Goal: Information Seeking & Learning: Learn about a topic

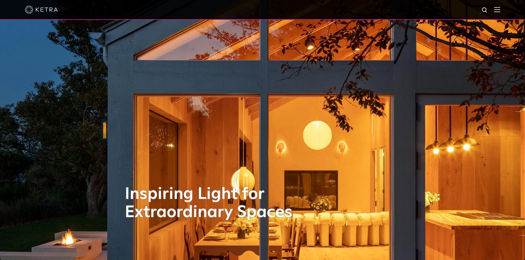
click at [488, 10] on img at bounding box center [484, 10] width 7 height 7
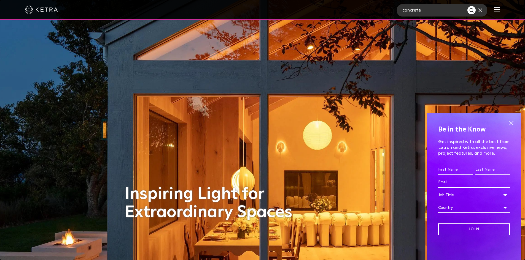
type input "concrete"
click at [467, 6] on button "Search" at bounding box center [471, 10] width 8 height 8
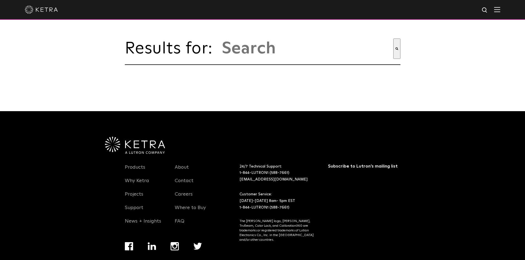
type input "concrete"
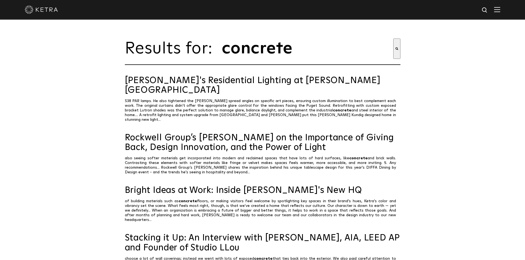
click at [52, 9] on img at bounding box center [41, 10] width 33 height 8
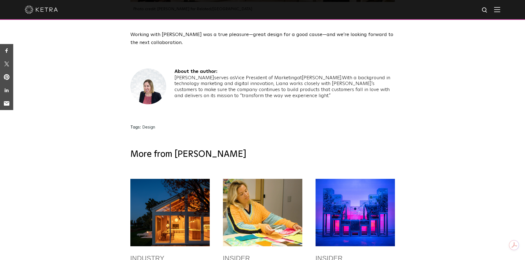
scroll to position [1570, 0]
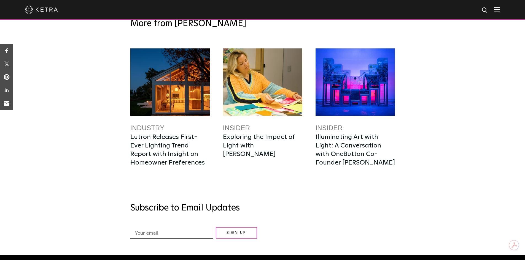
scroll to position [1778, 0]
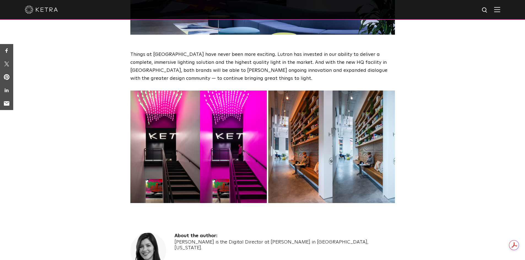
scroll to position [1262, 0]
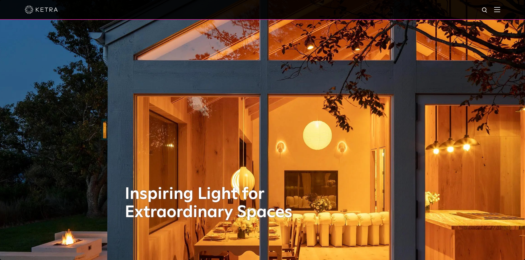
click at [500, 9] on img at bounding box center [497, 9] width 6 height 5
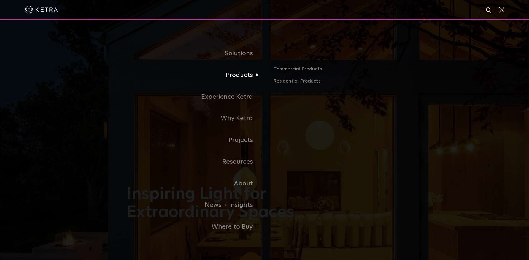
click at [233, 82] on link "Products" at bounding box center [196, 75] width 138 height 22
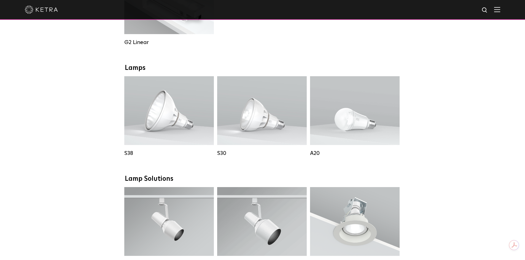
scroll to position [330, 0]
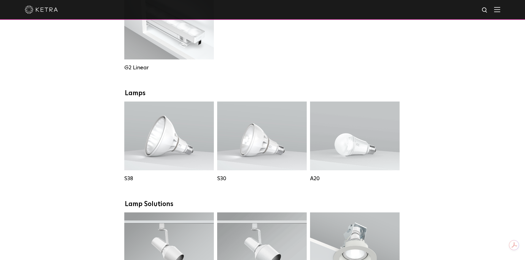
drag, startPoint x: 56, startPoint y: 174, endPoint x: 50, endPoint y: 192, distance: 18.9
click at [49, 193] on div "Downlights D2 Downlight Family Lumen Output: 1200 Colors: White / Black / Gloss…" at bounding box center [262, 206] width 525 height 855
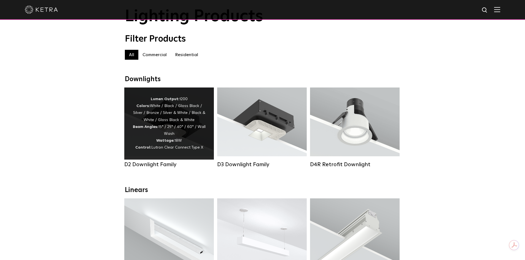
scroll to position [28, 0]
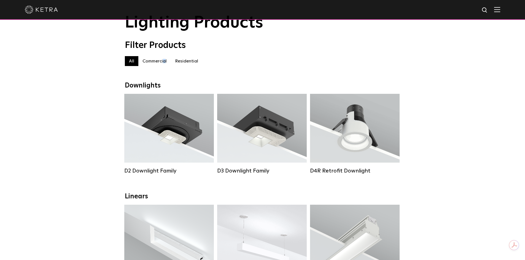
click at [164, 58] on label "Commercial" at bounding box center [154, 61] width 32 height 10
click at [180, 64] on label "Residential" at bounding box center [186, 61] width 31 height 10
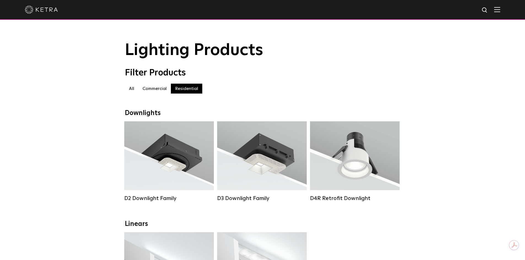
click at [147, 93] on label "Commercial" at bounding box center [154, 89] width 32 height 10
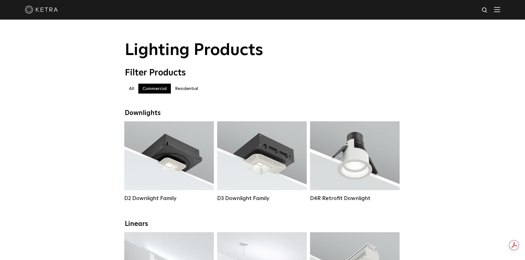
click at [42, 8] on img at bounding box center [41, 10] width 33 height 8
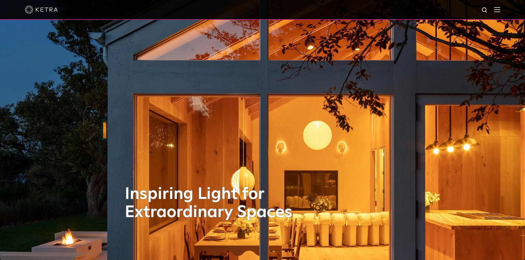
click at [500, 15] on div at bounding box center [262, 9] width 475 height 19
click at [499, 7] on img at bounding box center [497, 9] width 6 height 5
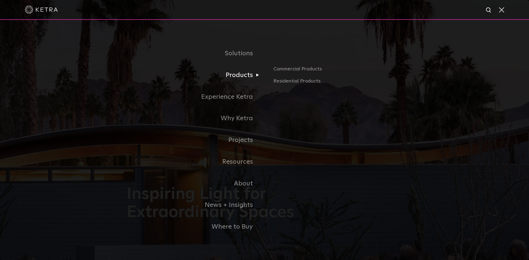
click at [237, 79] on link "Products" at bounding box center [196, 75] width 138 height 22
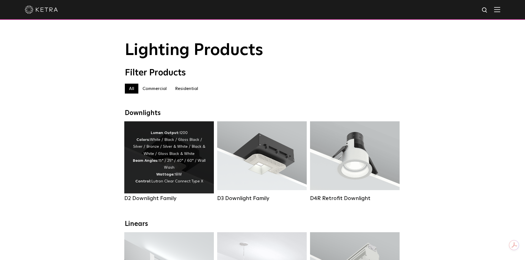
click at [153, 158] on div "Lumen Output: 1200 Colors: White / Black / Gloss Black / Silver / Bronze / Silv…" at bounding box center [168, 158] width 73 height 56
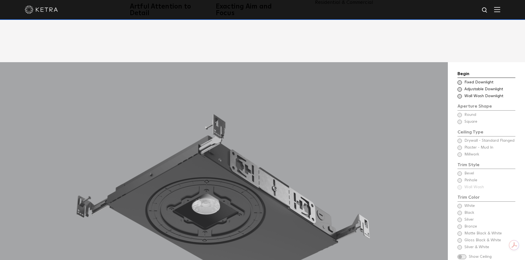
scroll to position [468, 0]
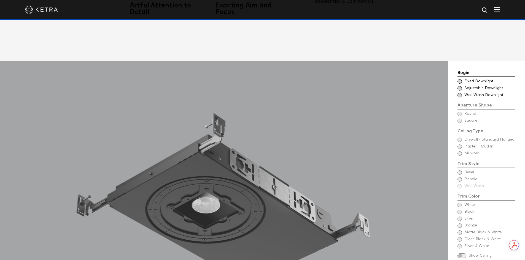
click at [458, 79] on span at bounding box center [459, 81] width 4 height 4
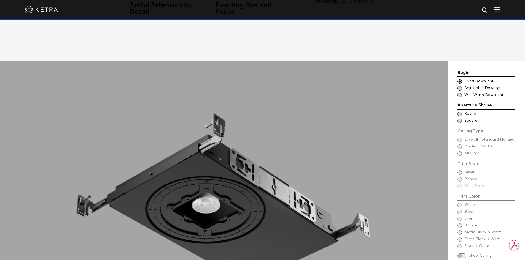
click at [460, 112] on span at bounding box center [459, 114] width 4 height 4
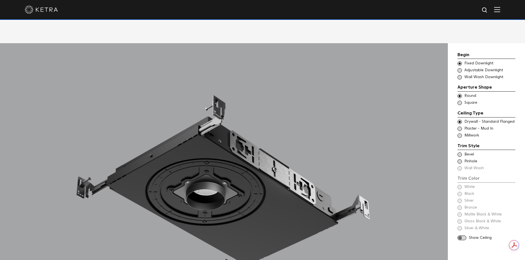
scroll to position [496, 0]
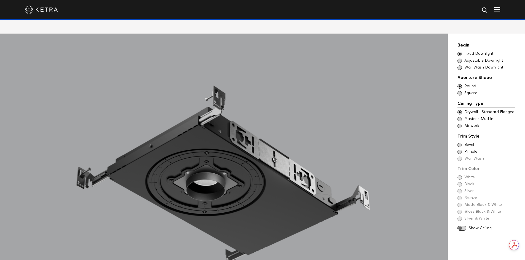
click at [458, 143] on span at bounding box center [459, 145] width 4 height 4
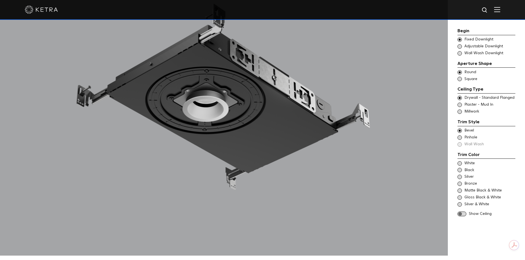
scroll to position [578, 0]
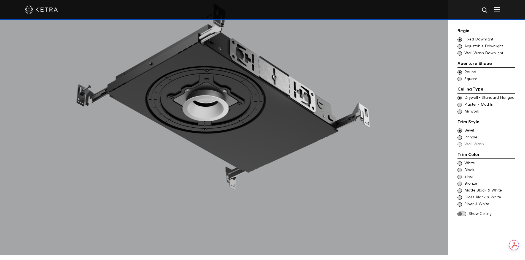
click at [463, 106] on div "Trim Style - Round - Flangeless Wall Wash - Round - Flangeless - Disabled Plast…" at bounding box center [486, 105] width 58 height 6
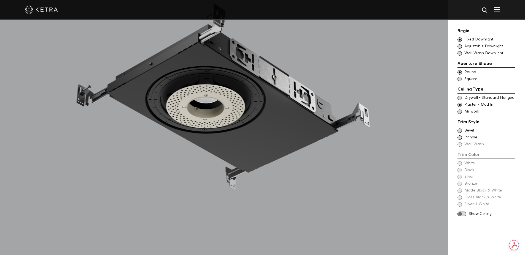
click at [464, 114] on span "Millwork" at bounding box center [489, 112] width 50 height 6
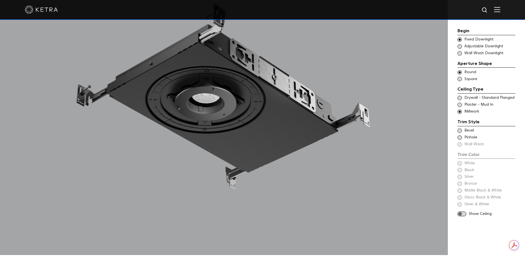
click at [463, 104] on div "Trim Style - Round - Flangeless Wall Wash - Round - Flangeless - Disabled Plast…" at bounding box center [486, 105] width 58 height 6
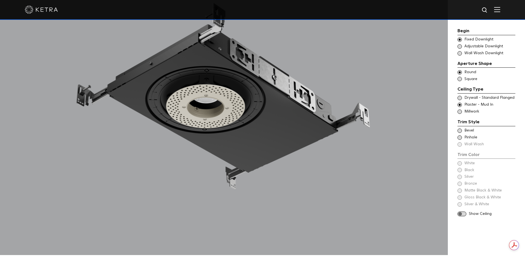
click at [463, 94] on div "Ceiling Type Trim Style - Round - Flanged Wall Wash - Round - Flanged - Disable…" at bounding box center [486, 100] width 58 height 29
click at [462, 100] on div "Trim Style - Round - Flanged Wall Wash - Round - Flanged - Disabled Drywall - S…" at bounding box center [486, 98] width 58 height 6
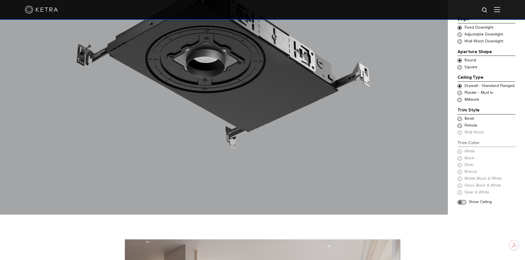
scroll to position [633, 0]
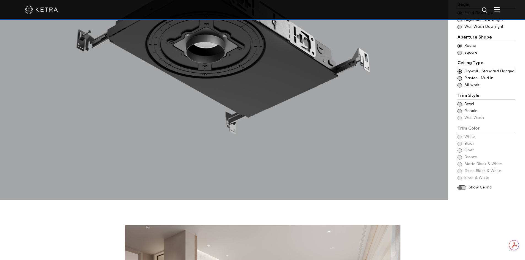
click at [461, 186] on span at bounding box center [461, 188] width 9 height 5
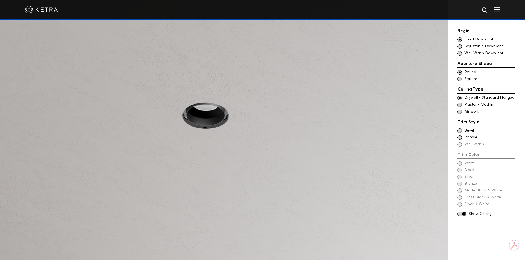
scroll to position [551, 0]
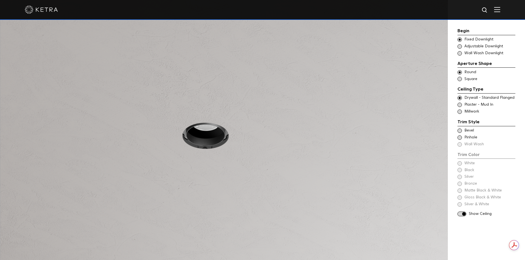
click at [464, 215] on span at bounding box center [461, 214] width 9 height 5
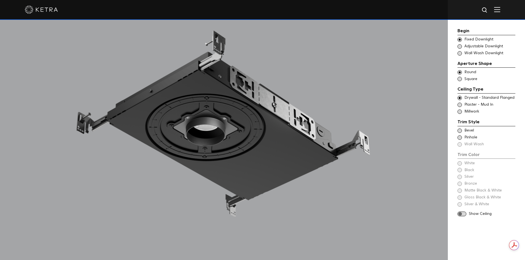
click at [457, 134] on div "Begin Choose Aperture Shape Fixed Downlight Choose Aperture Shape Adjustable Do…" at bounding box center [486, 131] width 77 height 304
click at [461, 131] on span at bounding box center [459, 131] width 4 height 4
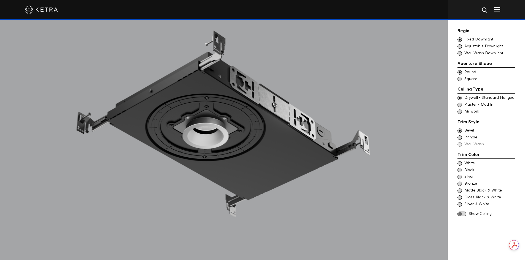
click at [466, 164] on span "White" at bounding box center [489, 164] width 50 height 6
click at [464, 170] on div "Black" at bounding box center [486, 171] width 58 height 6
click at [465, 213] on span at bounding box center [461, 214] width 9 height 5
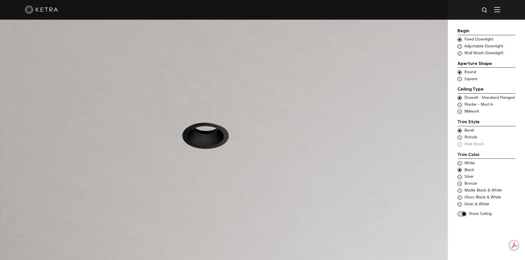
click at [468, 191] on span "Matte Black & White" at bounding box center [489, 191] width 50 height 6
click at [468, 195] on span "Gloss Black & White" at bounding box center [489, 198] width 50 height 6
click at [475, 206] on span "Silver & White" at bounding box center [489, 205] width 50 height 6
click at [464, 166] on span "White" at bounding box center [489, 164] width 50 height 6
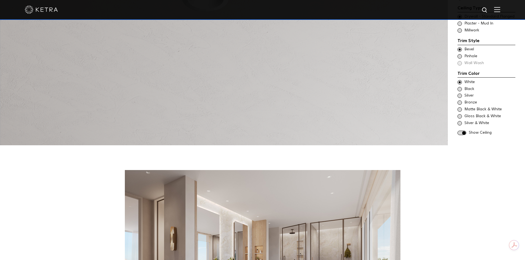
scroll to position [689, 0]
click at [464, 128] on div "Begin Choose Aperture Shape Fixed Downlight Choose Aperture Shape Adjustable Do…" at bounding box center [486, 41] width 58 height 191
click at [458, 130] on div "Show Ceiling" at bounding box center [486, 133] width 58 height 6
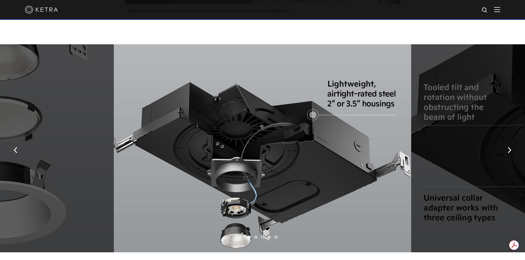
scroll to position [1019, 0]
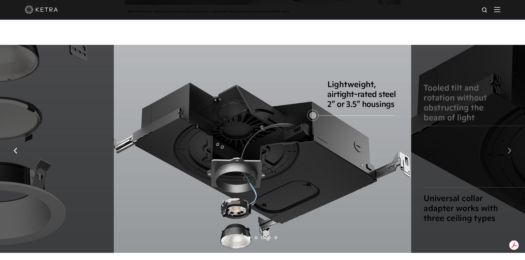
click at [506, 143] on button "button" at bounding box center [509, 150] width 12 height 19
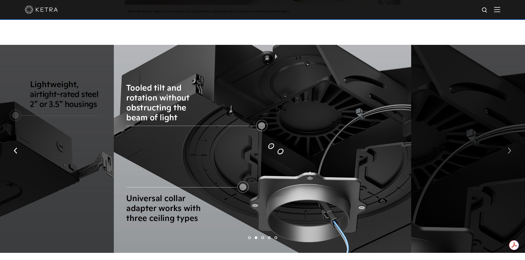
click at [506, 143] on button "button" at bounding box center [509, 150] width 12 height 19
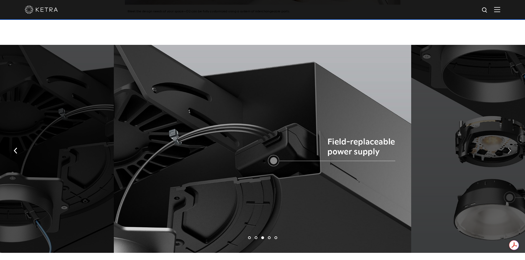
click at [506, 143] on button "button" at bounding box center [509, 150] width 12 height 19
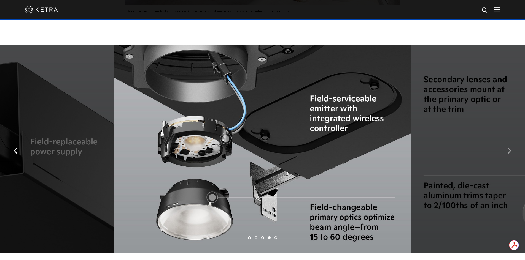
click at [510, 148] on img "button" at bounding box center [509, 151] width 4 height 6
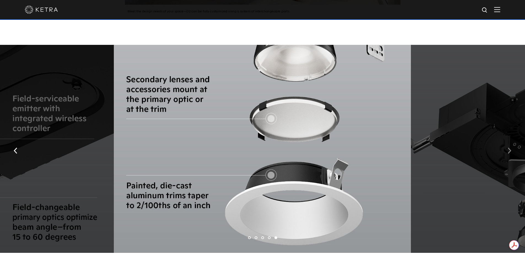
click at [512, 146] on button "button" at bounding box center [509, 150] width 12 height 19
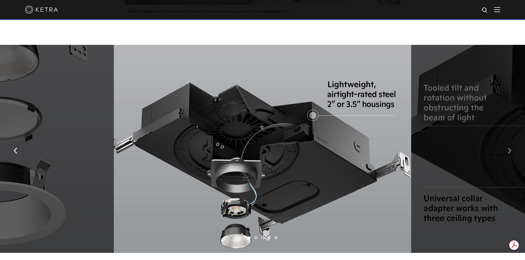
click at [511, 148] on button "button" at bounding box center [509, 150] width 12 height 19
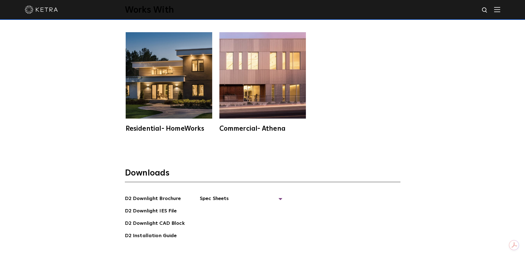
scroll to position [1597, 0]
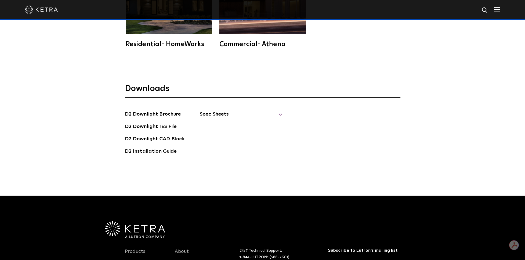
click at [202, 110] on span "Spec Sheets" at bounding box center [241, 116] width 83 height 12
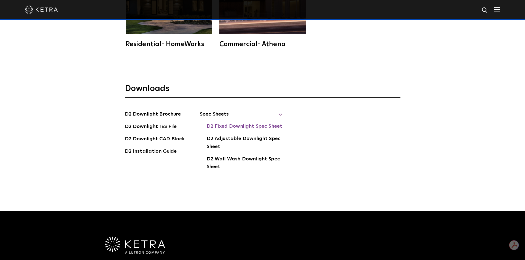
click at [220, 123] on link "D2 Fixed Downlight Spec Sheet" at bounding box center [244, 127] width 75 height 9
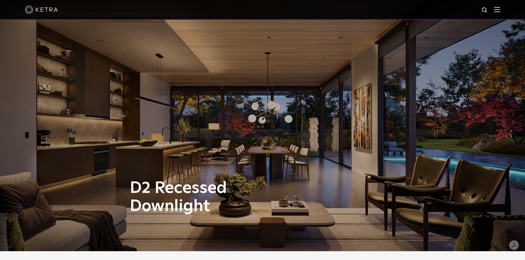
scroll to position [0, 0]
